Goal: Task Accomplishment & Management: Manage account settings

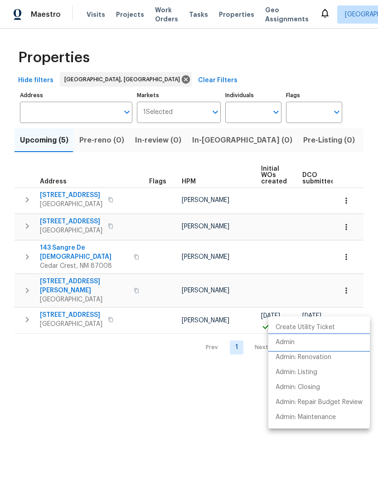
click at [288, 340] on p "Admin" at bounding box center [285, 343] width 19 height 10
click at [161, 398] on div at bounding box center [189, 244] width 378 height 488
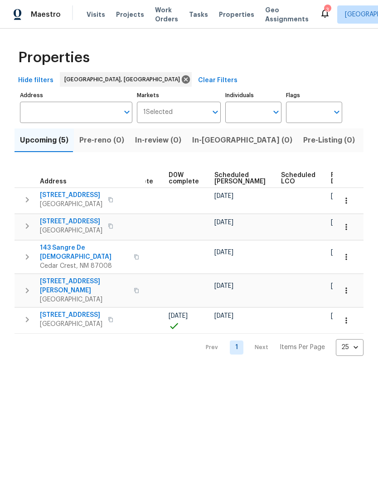
scroll to position [0, 227]
click at [346, 316] on icon "button" at bounding box center [346, 320] width 9 height 9
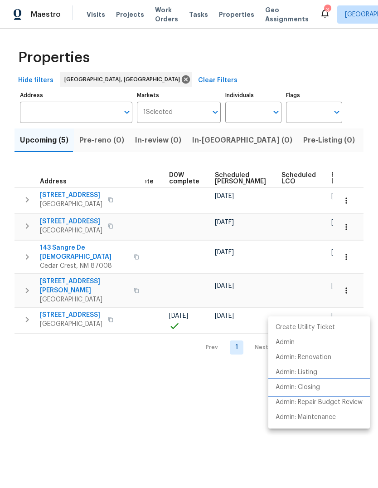
click at [309, 382] on li "Admin: Closing" at bounding box center [320, 387] width 102 height 15
click at [221, 10] on div at bounding box center [189, 244] width 378 height 488
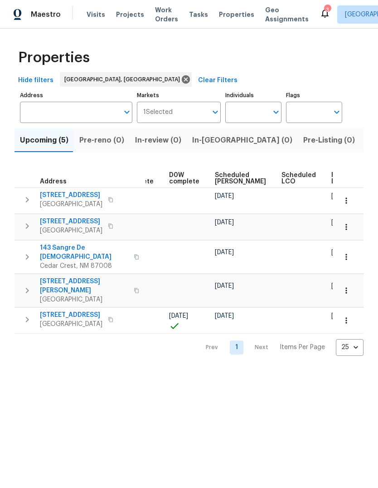
click at [366, 140] on span "Listed (22)" at bounding box center [385, 140] width 39 height 13
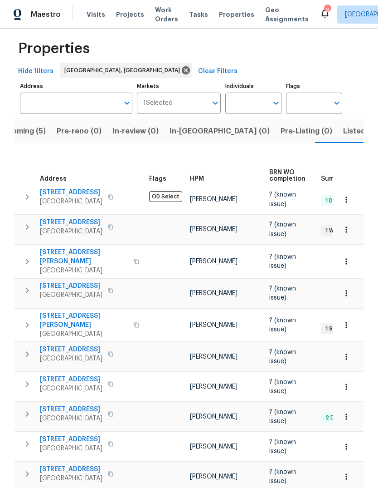
scroll to position [9, 0]
click at [77, 312] on span "[STREET_ADDRESS][PERSON_NAME]" at bounding box center [84, 321] width 88 height 18
click at [343, 132] on span "Listed (22)" at bounding box center [362, 131] width 39 height 13
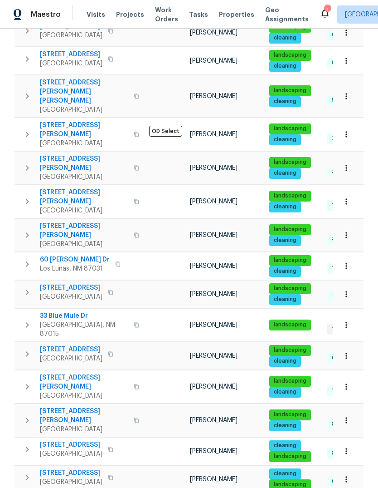
scroll to position [325, 0]
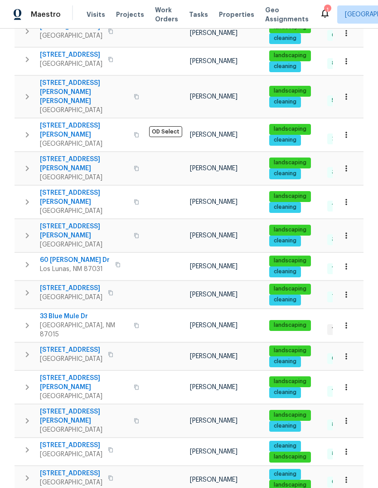
click at [72, 312] on span "33 Blue Mule Dr" at bounding box center [84, 316] width 88 height 9
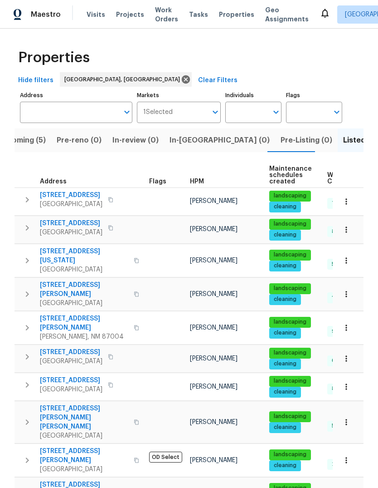
scroll to position [0, 0]
click at [29, 139] on span "Upcoming (5)" at bounding box center [21, 140] width 49 height 13
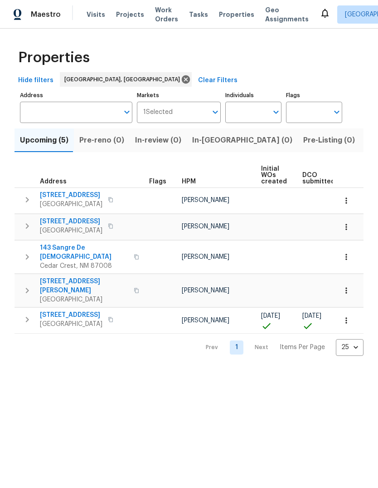
click at [113, 317] on icon "button" at bounding box center [110, 319] width 5 height 5
click at [116, 313] on button "button" at bounding box center [110, 319] width 11 height 13
click at [366, 140] on span "Listed (22)" at bounding box center [385, 140] width 39 height 13
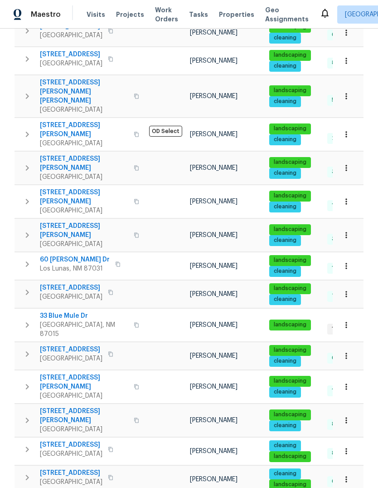
scroll to position [325, 0]
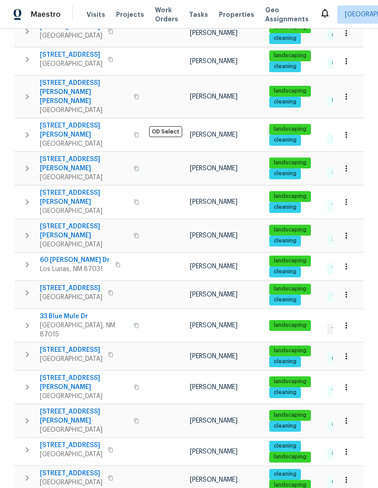
click at [68, 312] on span "33 Blue Mule Dr" at bounding box center [84, 316] width 88 height 9
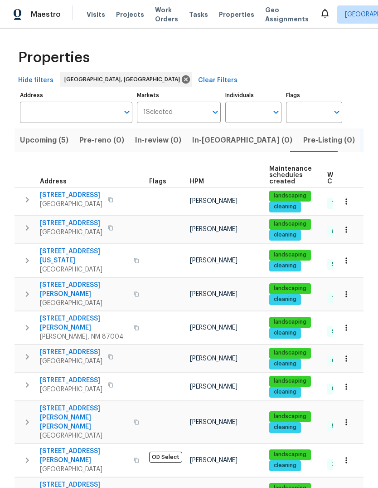
scroll to position [0, 0]
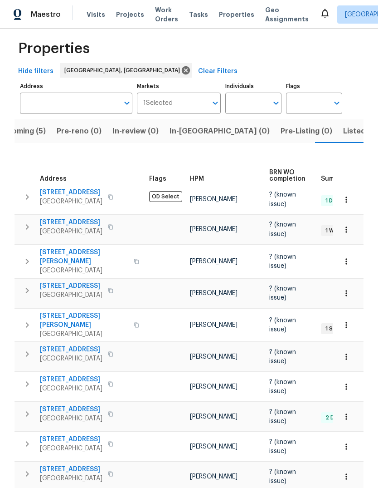
scroll to position [9, 0]
click at [32, 125] on span "Upcoming (5)" at bounding box center [21, 131] width 49 height 13
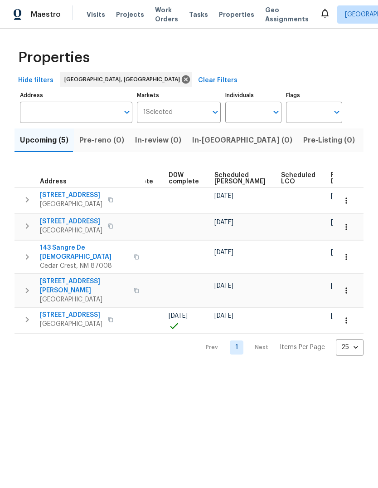
scroll to position [0, 227]
click at [348, 316] on icon "button" at bounding box center [346, 320] width 9 height 9
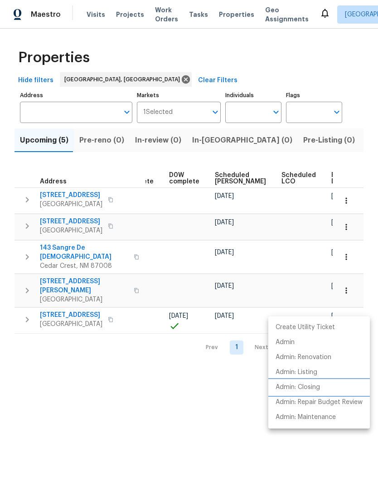
click at [307, 385] on p "Admin: Closing" at bounding box center [298, 387] width 44 height 10
click at [158, 353] on div at bounding box center [189, 244] width 378 height 488
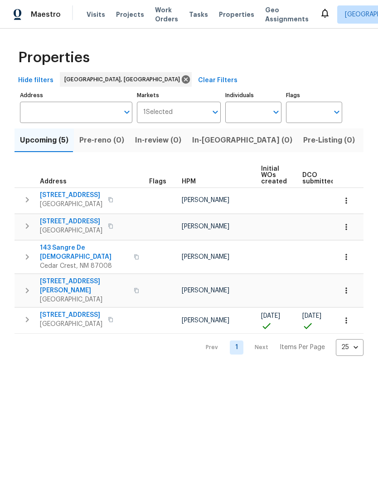
scroll to position [0, 0]
click at [69, 310] on span "11632 Copper Ave NE" at bounding box center [71, 314] width 63 height 9
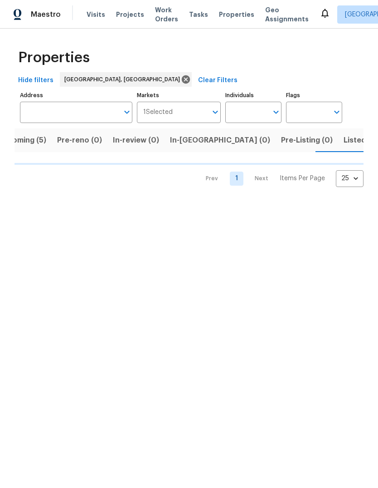
scroll to position [0, 23]
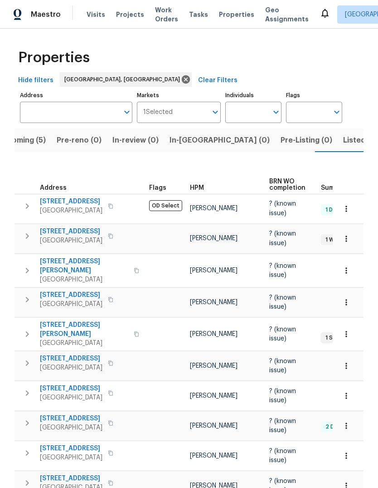
click at [76, 320] on span "[STREET_ADDRESS][PERSON_NAME]" at bounding box center [84, 329] width 88 height 18
click at [343, 138] on span "Listed (22)" at bounding box center [362, 140] width 39 height 13
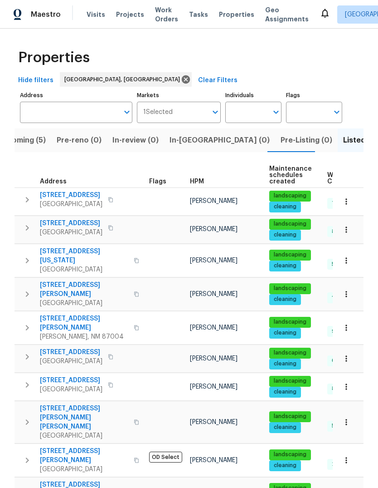
click at [25, 224] on icon "button" at bounding box center [27, 227] width 11 height 11
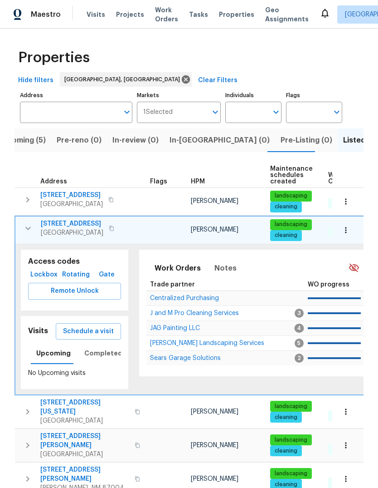
click at [94, 328] on span "Schedule a visit" at bounding box center [88, 331] width 51 height 11
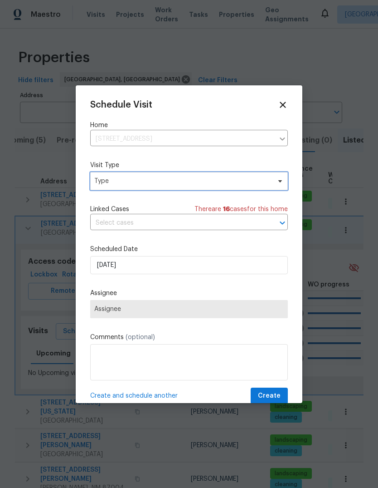
click at [177, 176] on span "Type" at bounding box center [189, 181] width 198 height 18
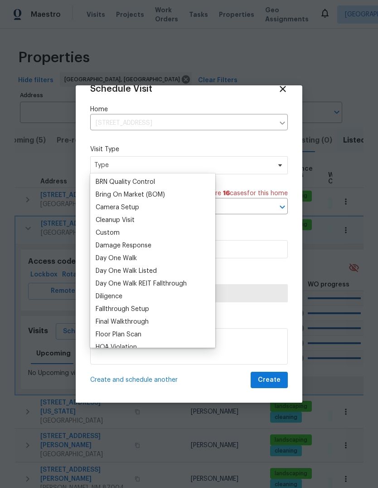
scroll to position [87, 0]
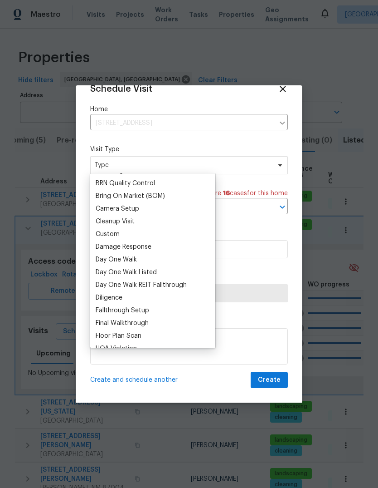
click at [107, 234] on div "Custom" at bounding box center [108, 234] width 24 height 9
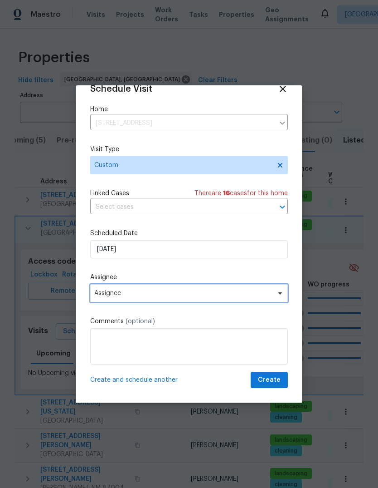
click at [136, 295] on span "Assignee" at bounding box center [183, 292] width 178 height 7
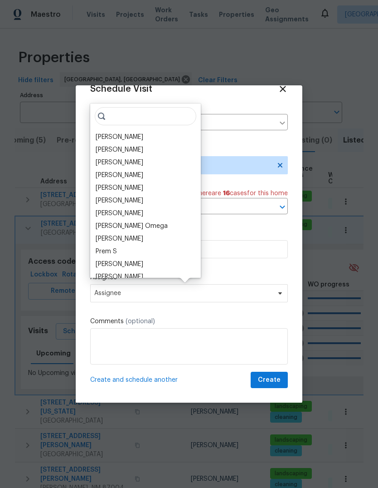
click at [125, 124] on input "search" at bounding box center [146, 116] width 102 height 18
click at [128, 136] on div "[PERSON_NAME]" at bounding box center [120, 136] width 48 height 9
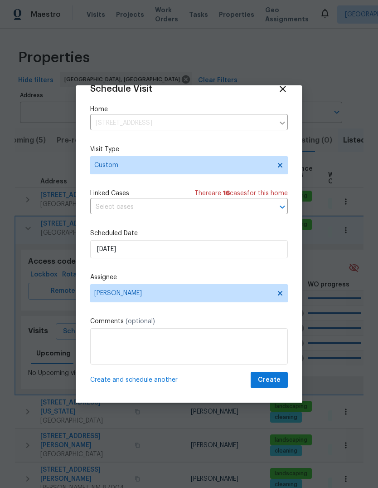
click at [123, 335] on textarea at bounding box center [189, 346] width 198 height 36
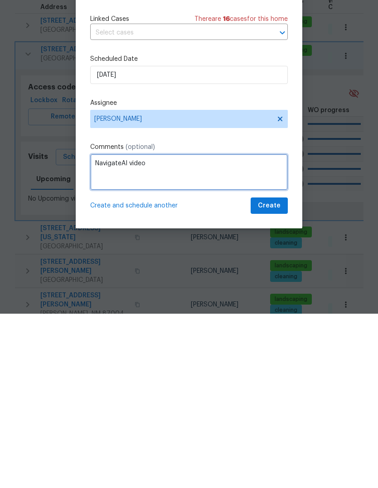
type textarea "NavigateAI video"
click at [271, 374] on span "Create" at bounding box center [269, 379] width 23 height 11
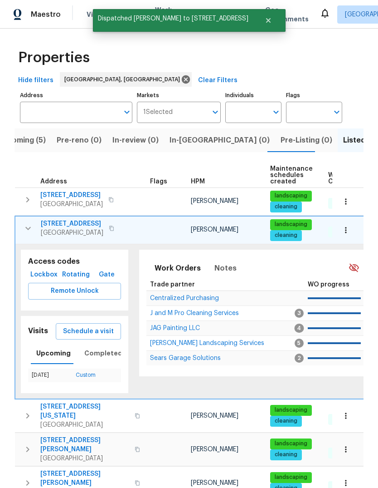
click at [29, 223] on icon "button" at bounding box center [28, 228] width 11 height 11
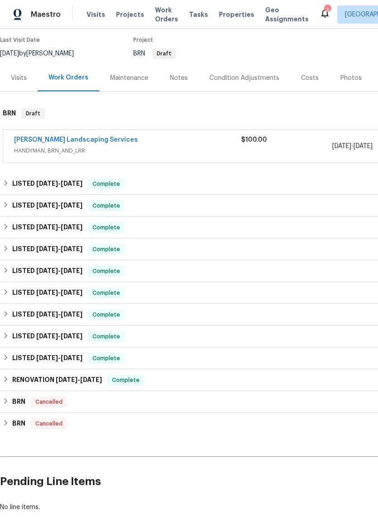
scroll to position [73, 0]
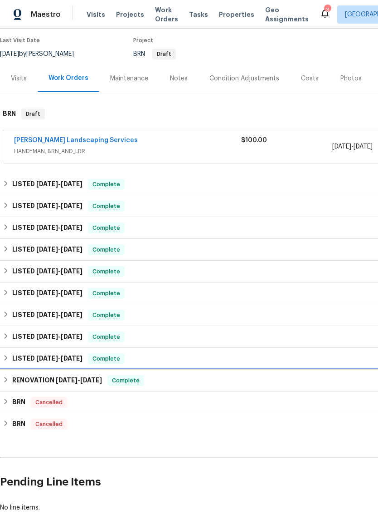
click at [84, 375] on h6 "RENOVATION 10/23/24 - 11/12/24" at bounding box center [57, 380] width 90 height 11
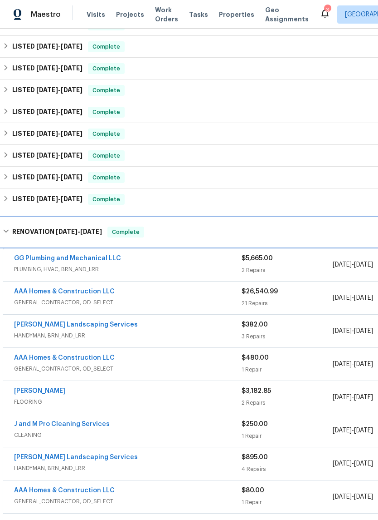
scroll to position [233, 0]
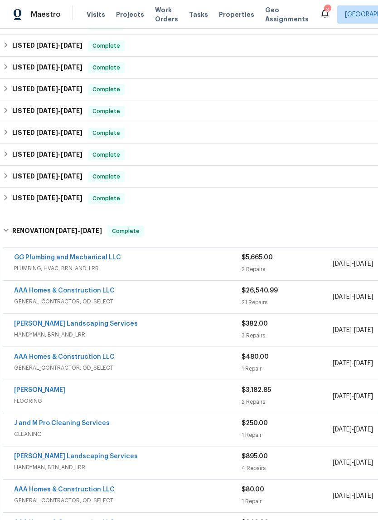
click at [83, 288] on link "AAA Homes & Construction LLC" at bounding box center [64, 290] width 101 height 6
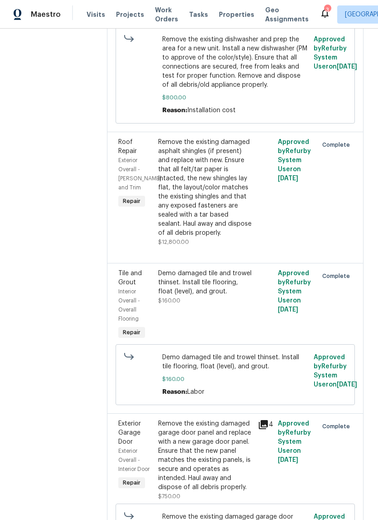
scroll to position [1334, 0]
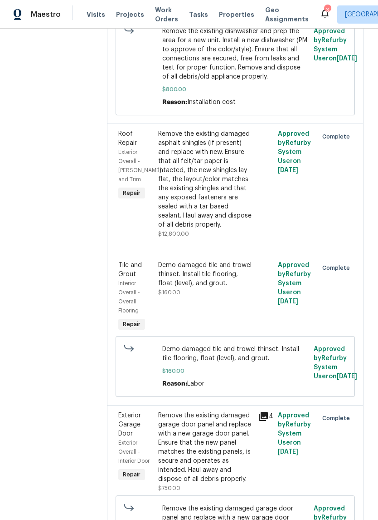
click at [207, 229] on div "Remove the existing damaged asphalt shingles (if present) and replace with new.…" at bounding box center [205, 179] width 94 height 100
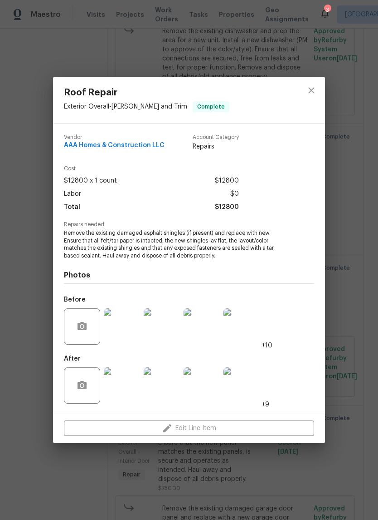
click at [352, 211] on div "Roof Repair Exterior Overall - Eaves and Trim Complete Vendor AAA Homes & Const…" at bounding box center [189, 260] width 378 height 520
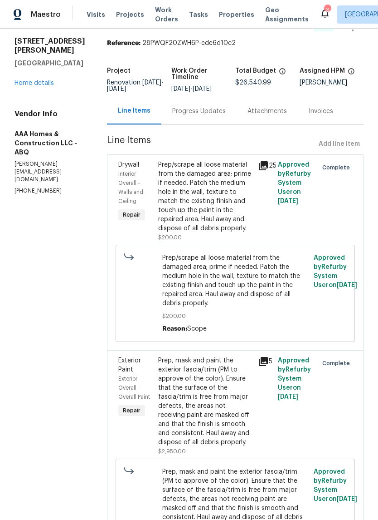
scroll to position [10, 0]
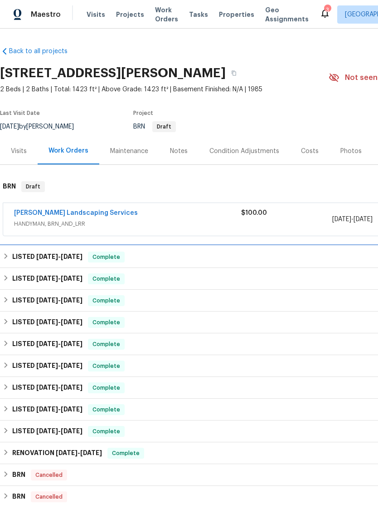
click at [59, 255] on span "8/12/25 - 9/9/25" at bounding box center [59, 256] width 46 height 6
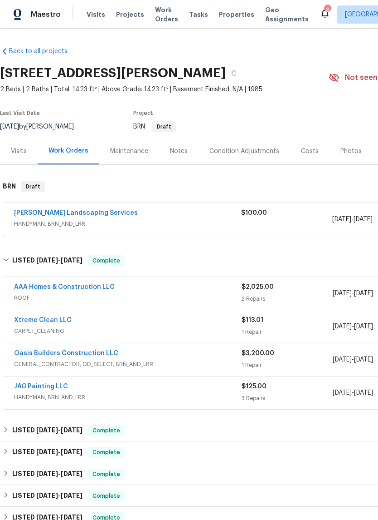
click at [77, 286] on link "AAA Homes & Construction LLC" at bounding box center [64, 287] width 101 height 6
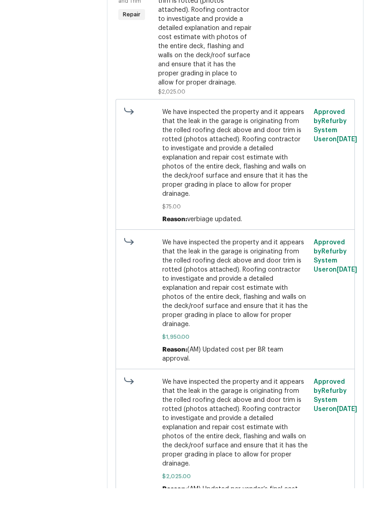
scroll to position [22, 0]
click at [225, 409] on span "We have inspected the property and it appears that the leak in the garage is or…" at bounding box center [235, 454] width 147 height 91
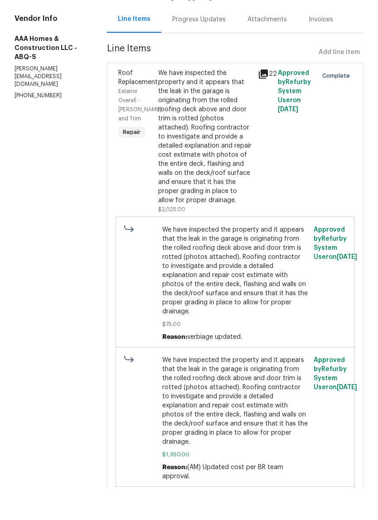
scroll to position [96, 0]
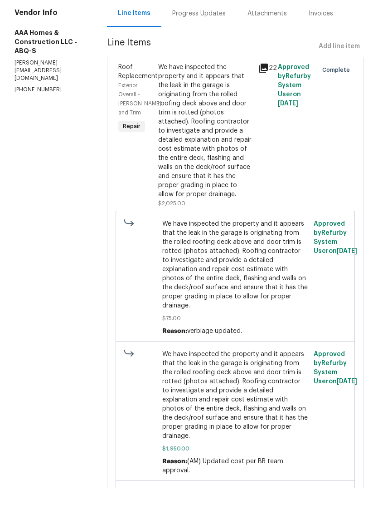
click at [216, 137] on div "We have inspected the property and it appears that the leak in the garage is or…" at bounding box center [205, 162] width 94 height 136
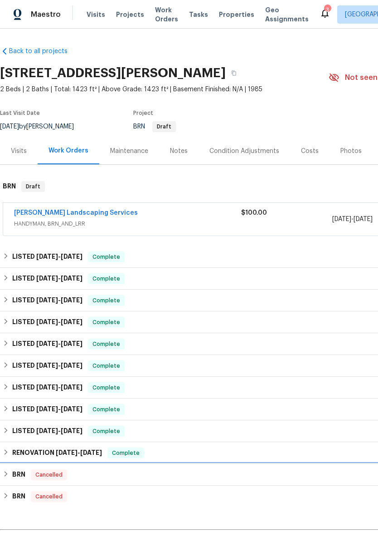
click at [216, 472] on div "BRN Cancelled" at bounding box center [256, 474] width 507 height 11
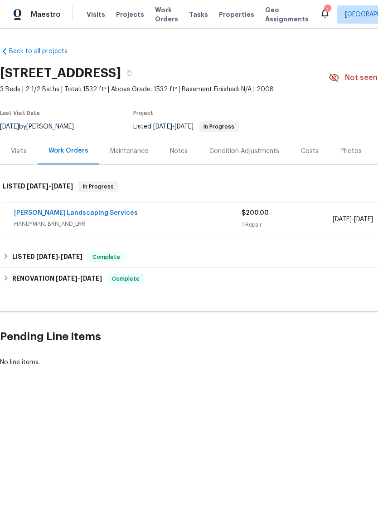
click at [96, 210] on link "[PERSON_NAME] Landscaping Services" at bounding box center [76, 213] width 124 height 6
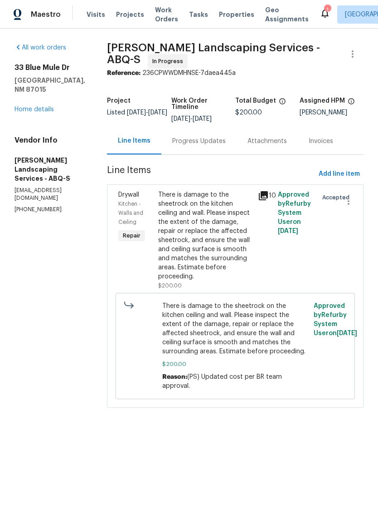
click at [224, 142] on div "Progress Updates" at bounding box center [199, 141] width 54 height 9
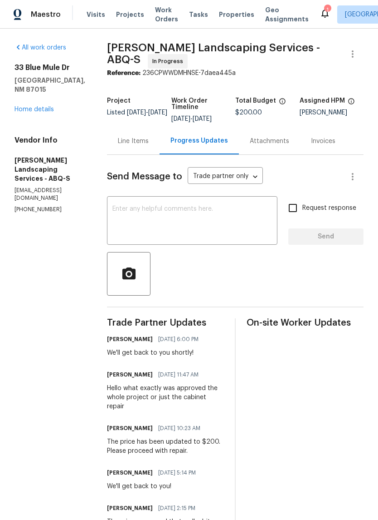
click at [147, 214] on textarea at bounding box center [193, 222] width 160 height 32
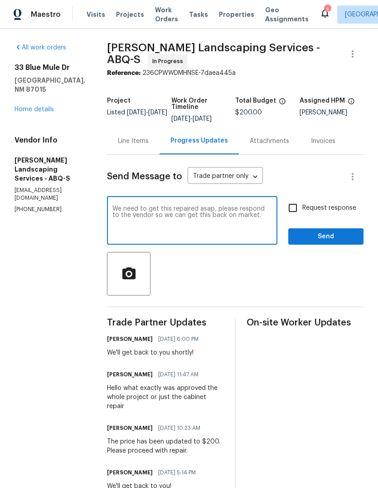
type textarea "We need to get this repaired asap, please respond to the vendor so we can get t…"
click at [332, 241] on span "Send" at bounding box center [326, 236] width 61 height 11
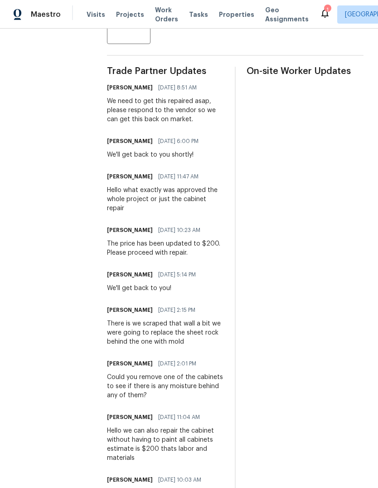
scroll to position [252, 0]
click at [324, 13] on div "1" at bounding box center [327, 9] width 6 height 9
click at [320, 15] on icon at bounding box center [325, 13] width 11 height 11
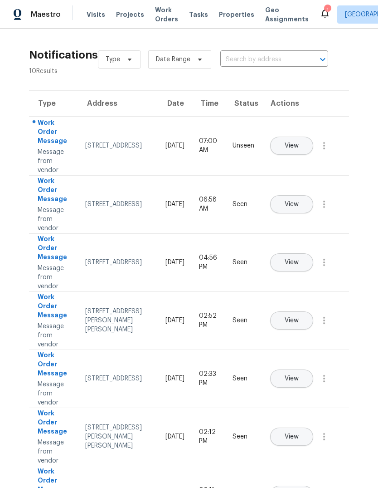
click at [299, 142] on span "View" at bounding box center [292, 145] width 14 height 7
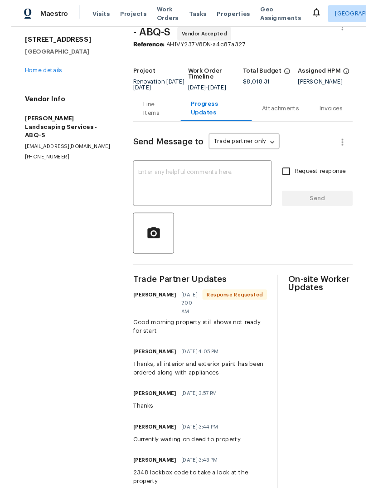
scroll to position [25, 0]
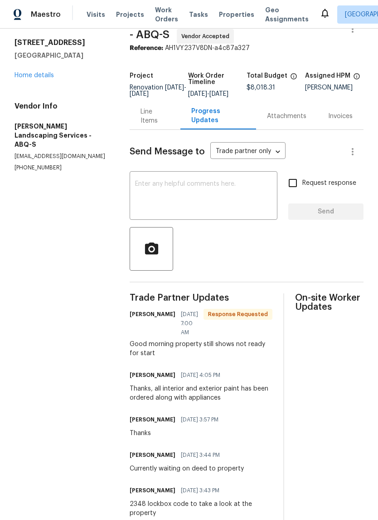
click at [152, 191] on textarea at bounding box center [203, 197] width 137 height 32
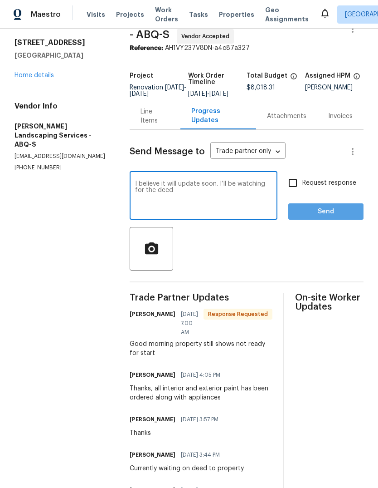
type textarea "I believe it will update soon. I’ll be watching for the deed"
click at [326, 217] on span "Send" at bounding box center [326, 211] width 61 height 11
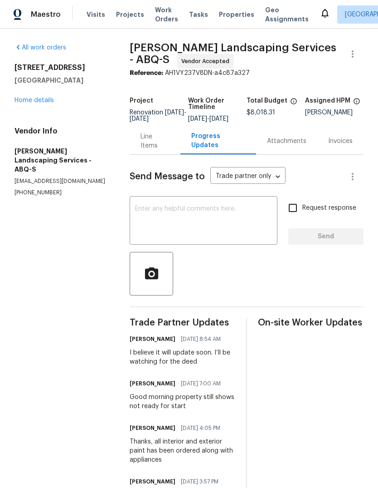
scroll to position [0, 0]
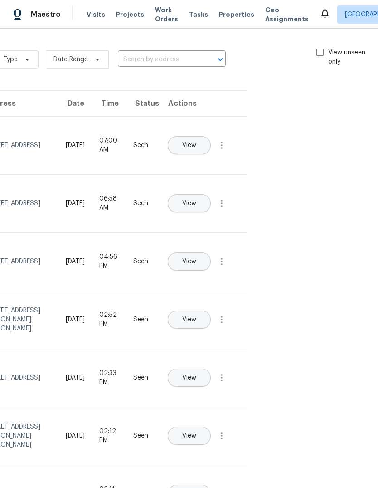
scroll to position [0, 102]
click at [324, 49] on label "View unseen only" at bounding box center [348, 57] width 63 height 18
click at [323, 49] on input "View unseen only" at bounding box center [320, 51] width 6 height 6
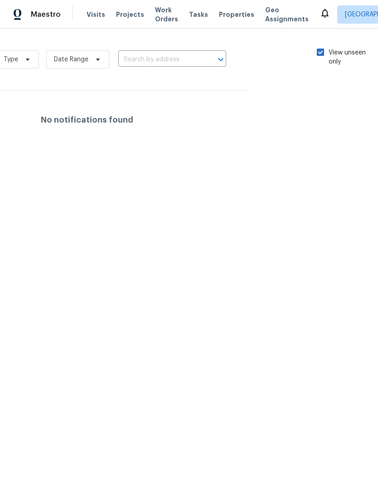
click at [319, 46] on div "Type Date Range ​ View unseen only" at bounding box center [188, 59] width 384 height 33
click at [320, 53] on span at bounding box center [320, 52] width 7 height 7
click at [320, 53] on input "View unseen only" at bounding box center [320, 51] width 6 height 6
checkbox input "false"
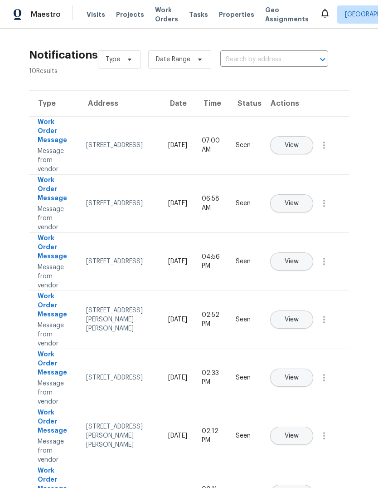
scroll to position [0, 0]
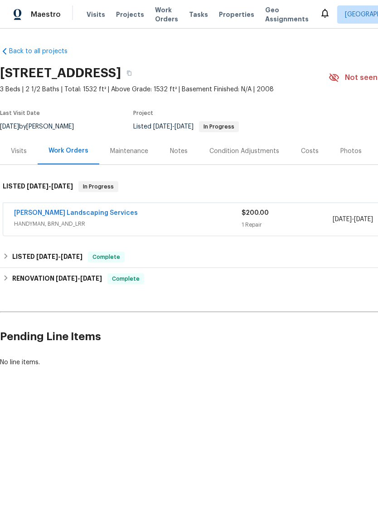
click at [95, 210] on link "[PERSON_NAME] Landscaping Services" at bounding box center [76, 213] width 124 height 6
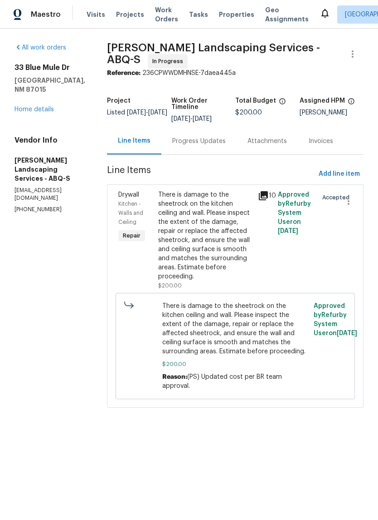
click at [224, 143] on div "Progress Updates" at bounding box center [199, 141] width 54 height 9
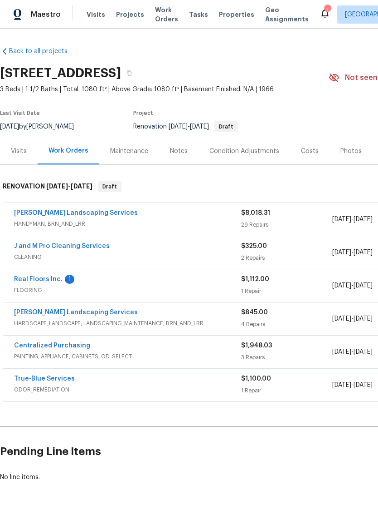
click at [101, 210] on link "[PERSON_NAME] Landscaping Services" at bounding box center [76, 213] width 124 height 6
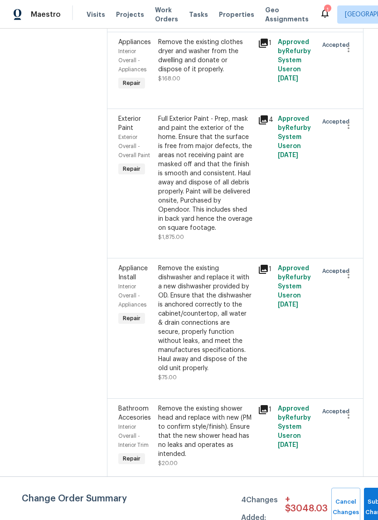
scroll to position [3134, 0]
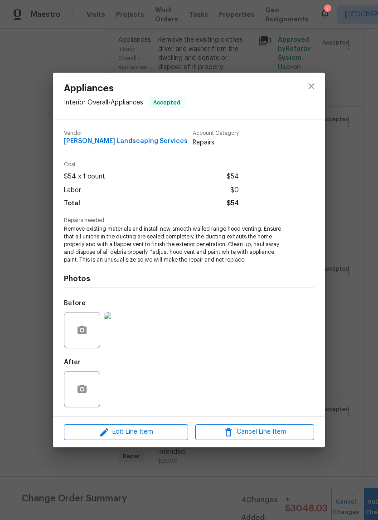
click at [121, 319] on img at bounding box center [122, 330] width 36 height 36
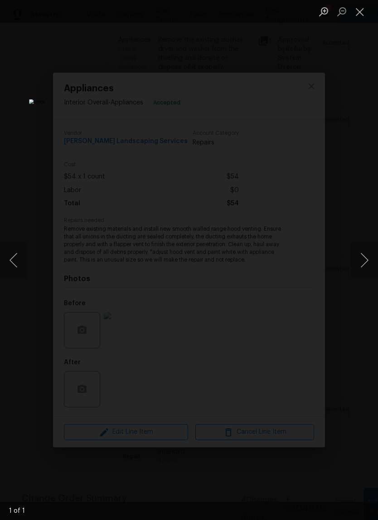
click at [362, 10] on button "Close lightbox" at bounding box center [360, 12] width 18 height 16
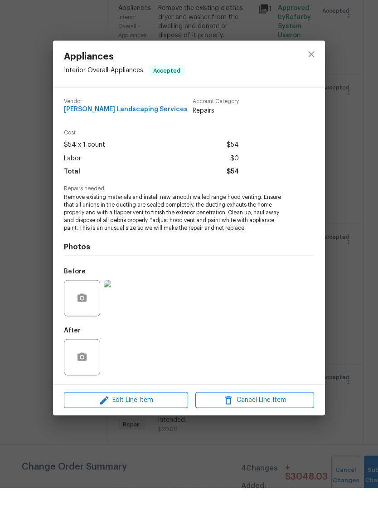
scroll to position [22, 0]
click at [309, 81] on icon "close" at bounding box center [311, 86] width 11 height 11
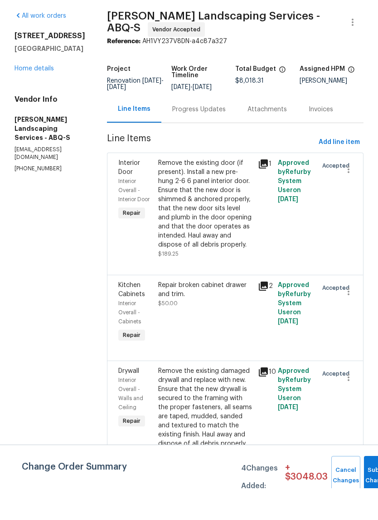
scroll to position [0, 0]
click at [369, 487] on button "Submit Changes" at bounding box center [378, 506] width 29 height 39
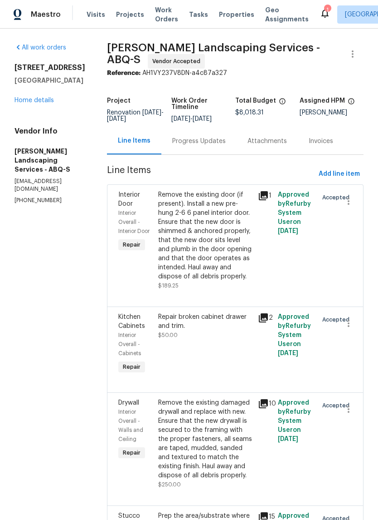
click at [39, 100] on link "Home details" at bounding box center [34, 100] width 39 height 6
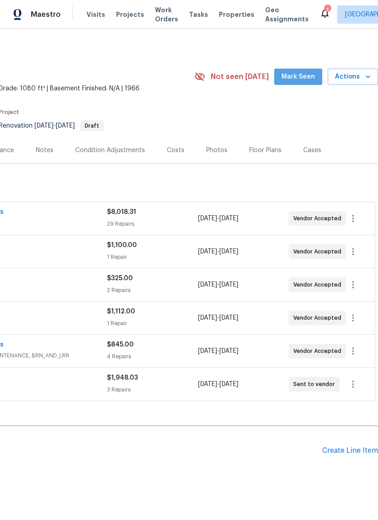
scroll to position [1, 134]
click at [302, 80] on span "Mark Seen" at bounding box center [299, 76] width 34 height 11
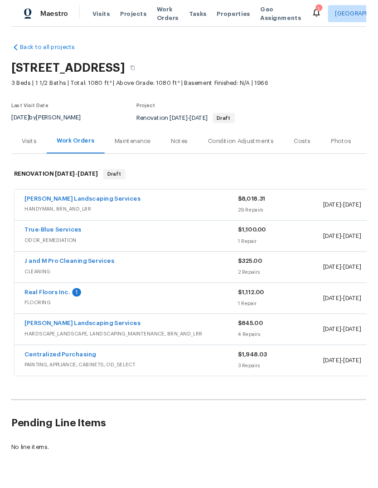
scroll to position [1, 0]
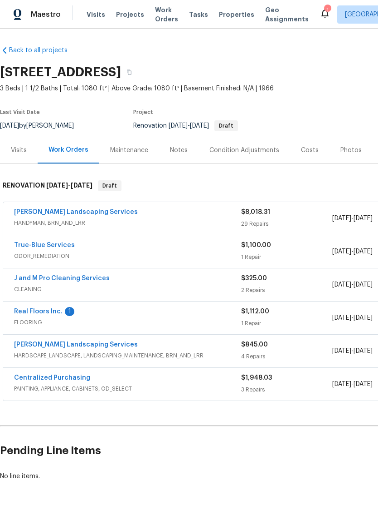
click at [44, 311] on link "Real Floors Inc." at bounding box center [38, 311] width 49 height 6
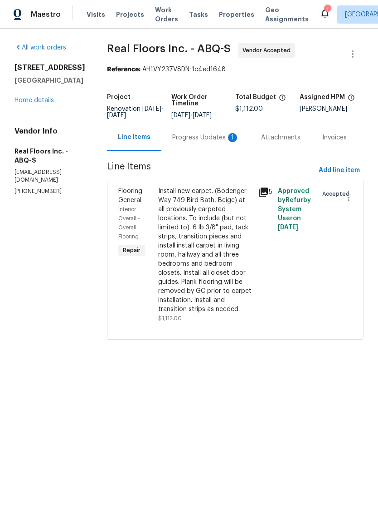
click at [198, 138] on div "Progress Updates 1" at bounding box center [206, 137] width 89 height 27
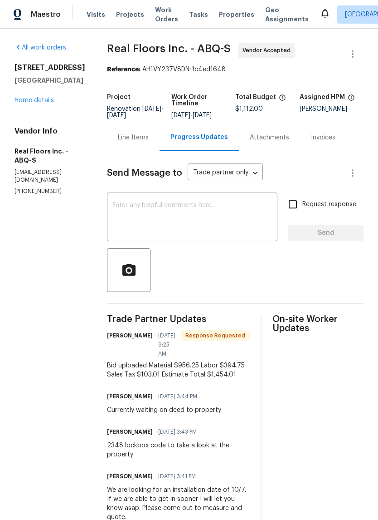
click at [125, 220] on textarea at bounding box center [193, 218] width 160 height 32
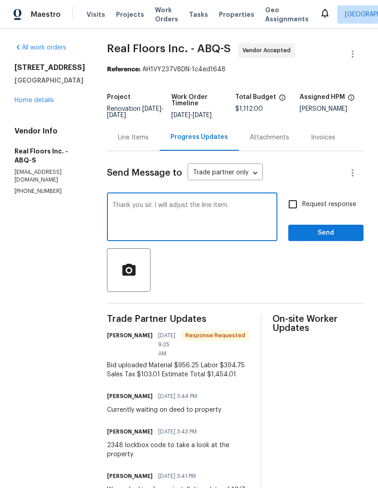
type textarea "Thank you sir. I will adjust the line item."
click at [327, 239] on span "Send" at bounding box center [326, 232] width 61 height 11
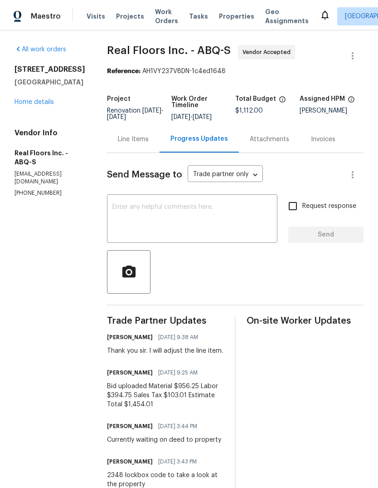
scroll to position [34, 0]
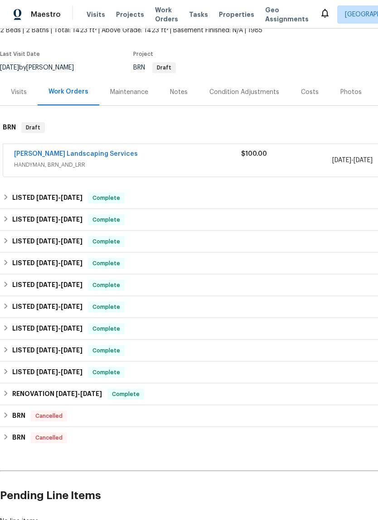
scroll to position [59, 0]
click at [78, 392] on span "[DATE]" at bounding box center [67, 393] width 22 height 6
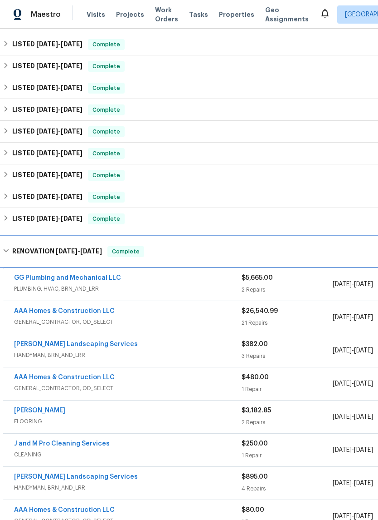
scroll to position [213, 0]
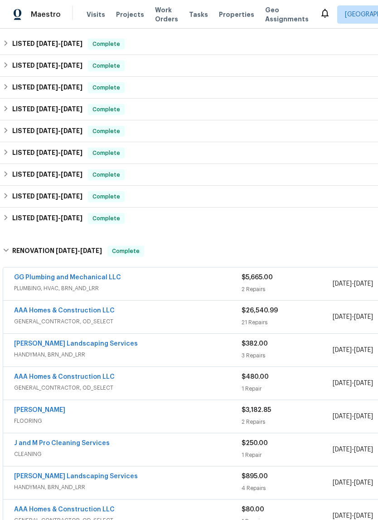
click at [49, 308] on link "AAA Homes & Construction LLC" at bounding box center [64, 310] width 101 height 6
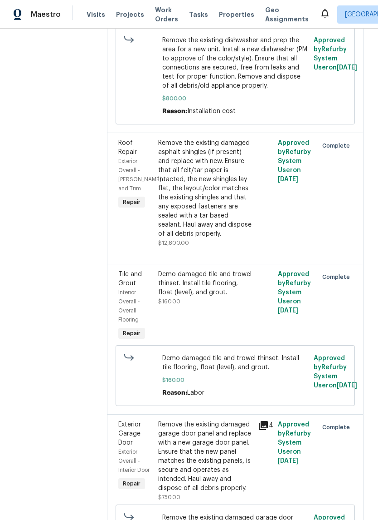
scroll to position [1332, 0]
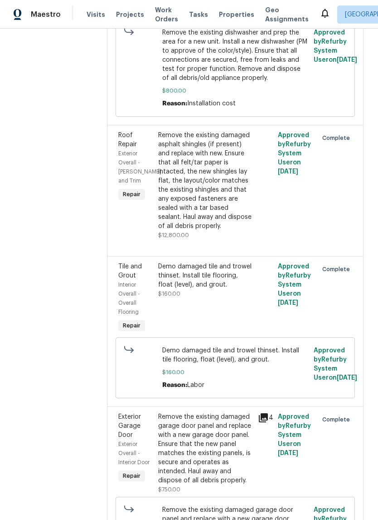
click at [201, 210] on div "Remove the existing damaged asphalt shingles (if present) and replace with new.…" at bounding box center [205, 181] width 94 height 100
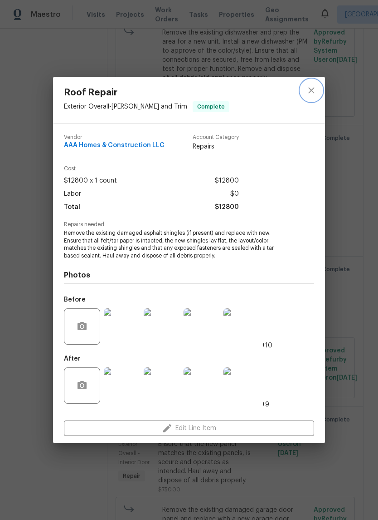
click at [305, 90] on button "close" at bounding box center [312, 90] width 22 height 22
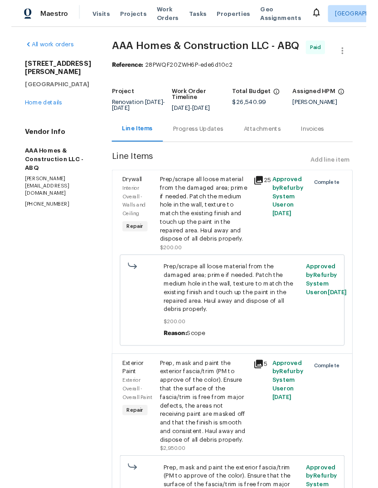
scroll to position [0, 0]
